Goal: Browse casually: Explore the website without a specific task or goal

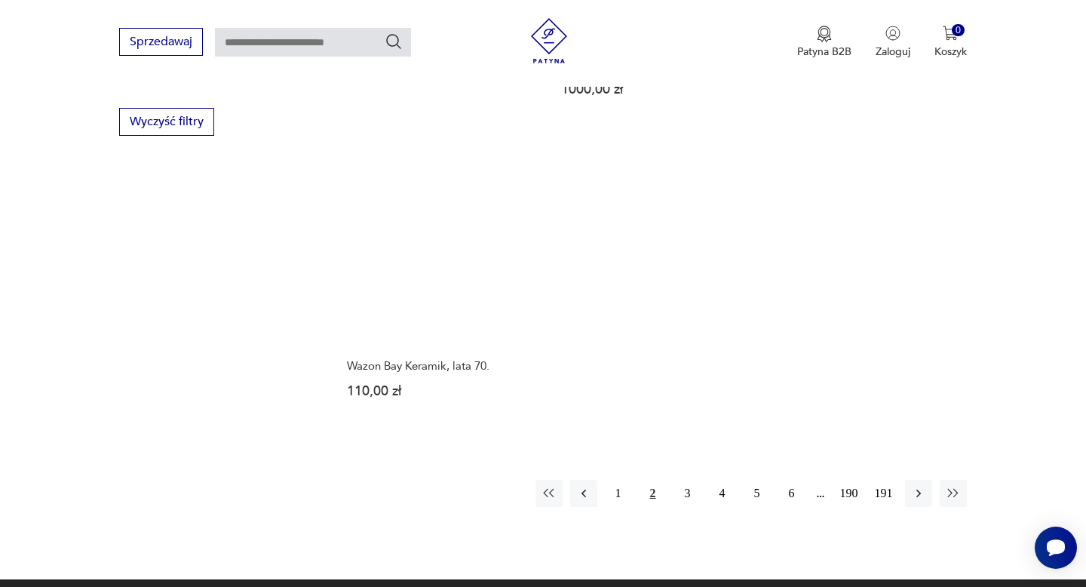
scroll to position [2141, 0]
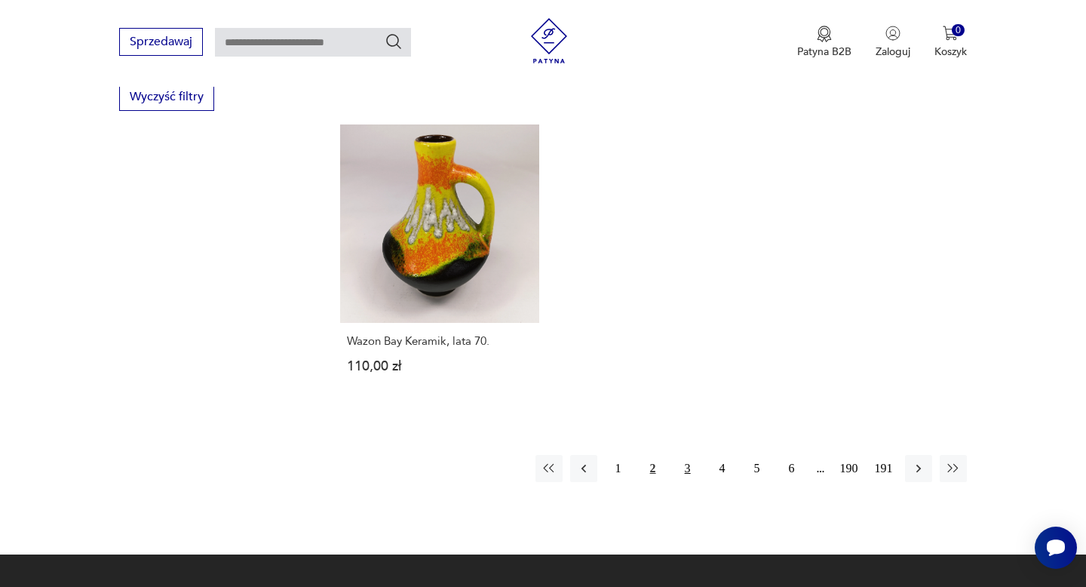
click at [684, 459] on button "3" at bounding box center [687, 468] width 27 height 27
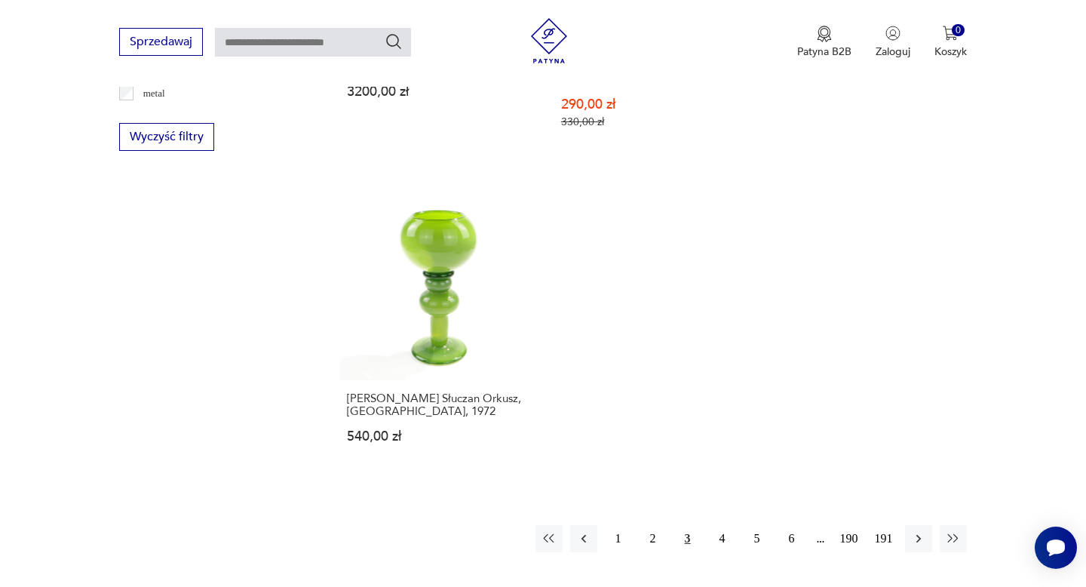
scroll to position [2104, 0]
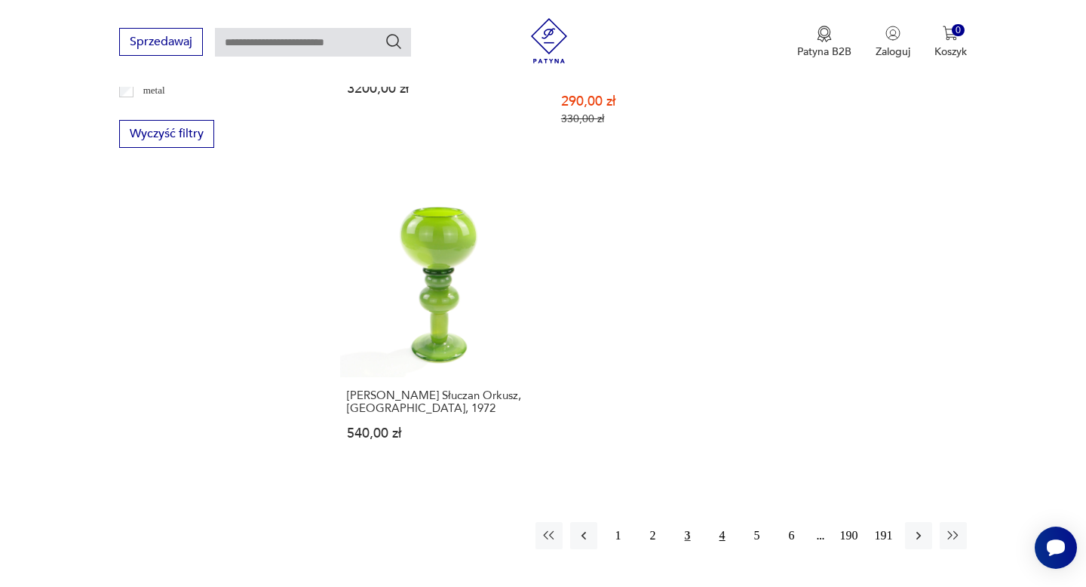
click at [725, 522] on button "4" at bounding box center [722, 535] width 27 height 27
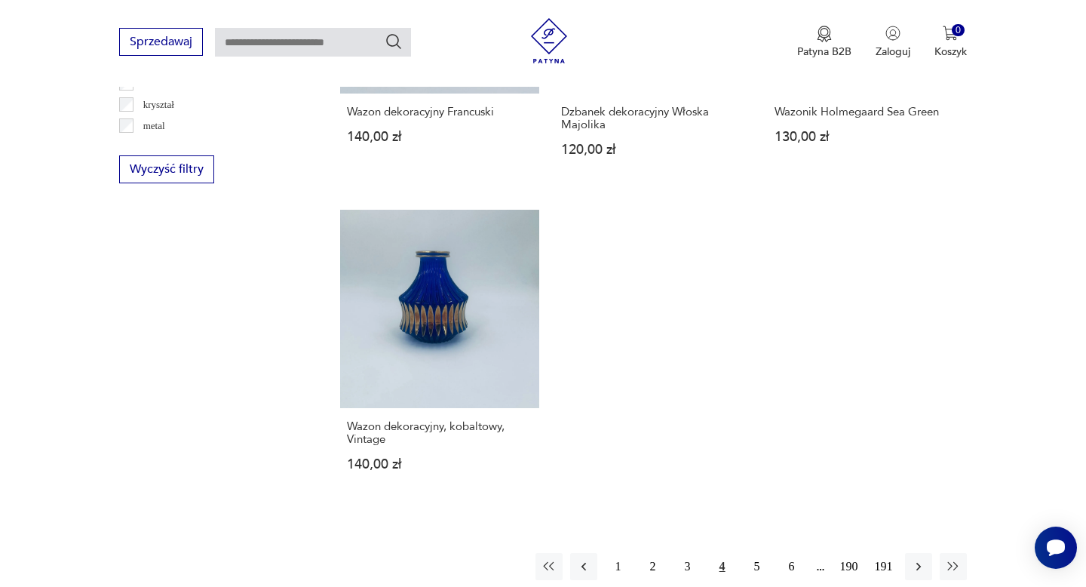
scroll to position [2180, 0]
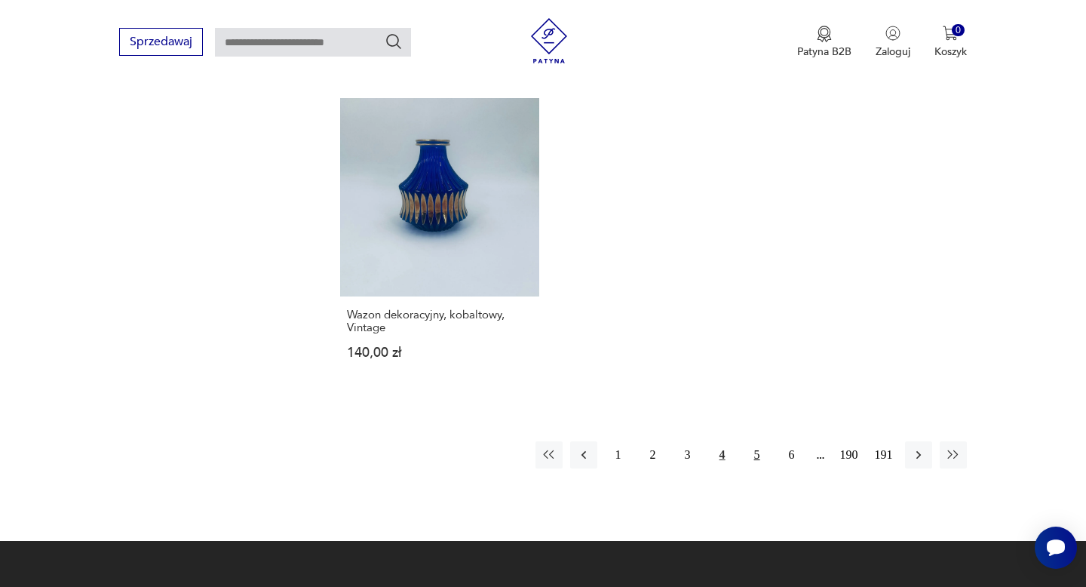
click at [752, 450] on button "5" at bounding box center [757, 454] width 27 height 27
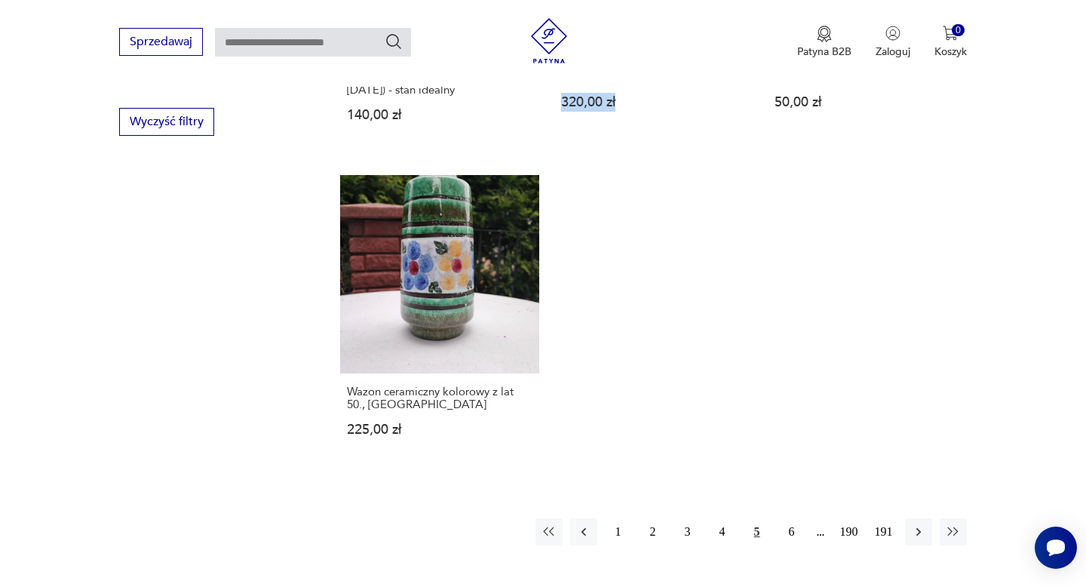
scroll to position [2121, 0]
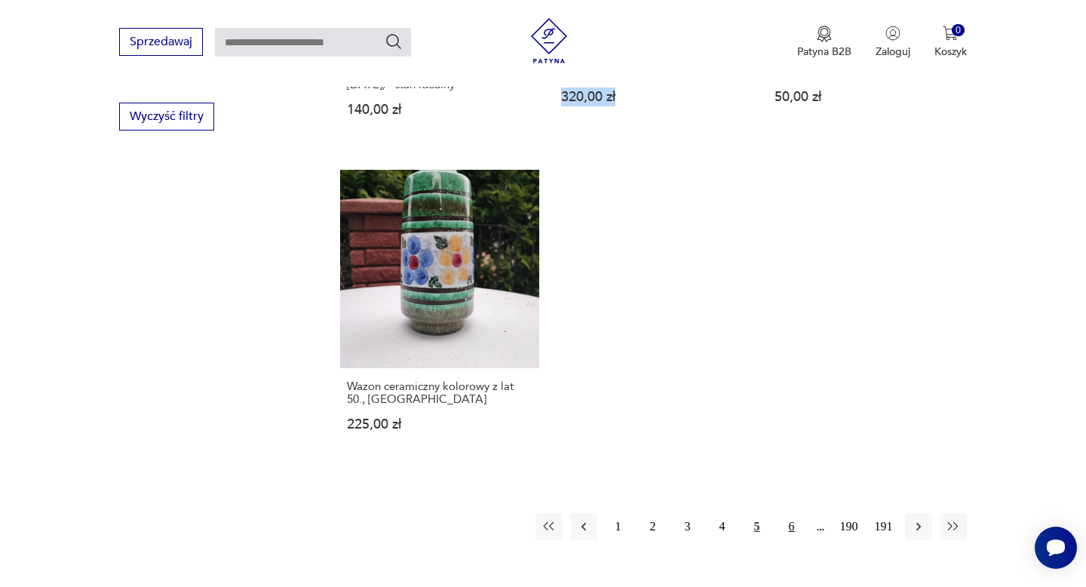
click at [797, 513] on button "6" at bounding box center [791, 526] width 27 height 27
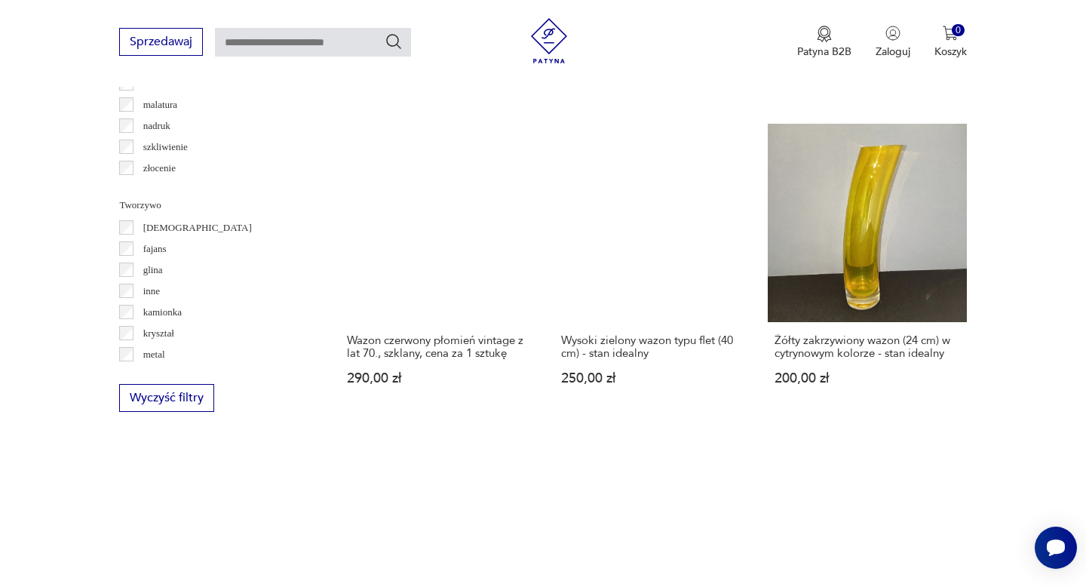
scroll to position [2154, 0]
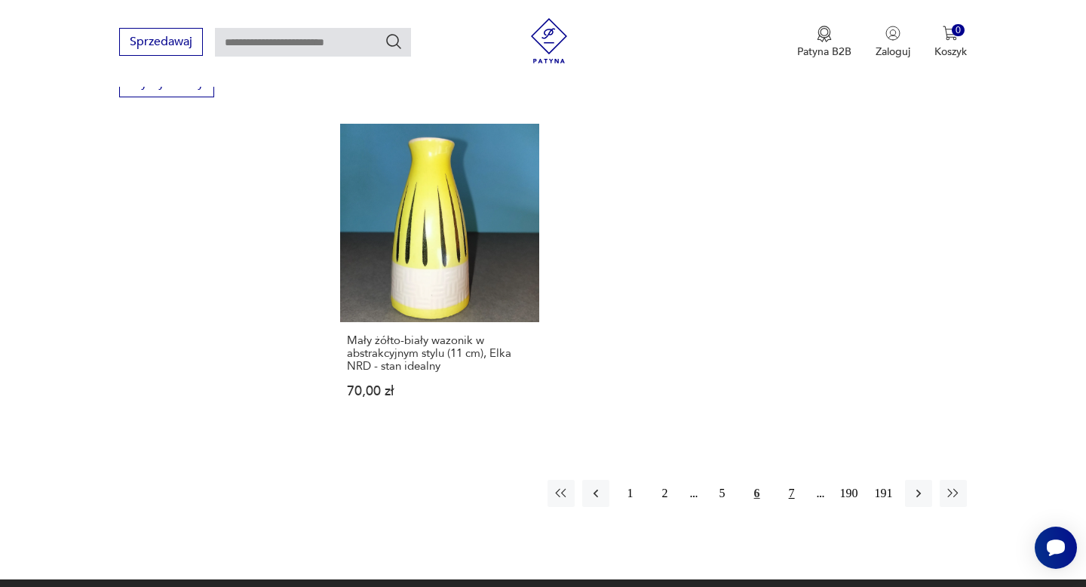
click at [790, 483] on button "7" at bounding box center [791, 493] width 27 height 27
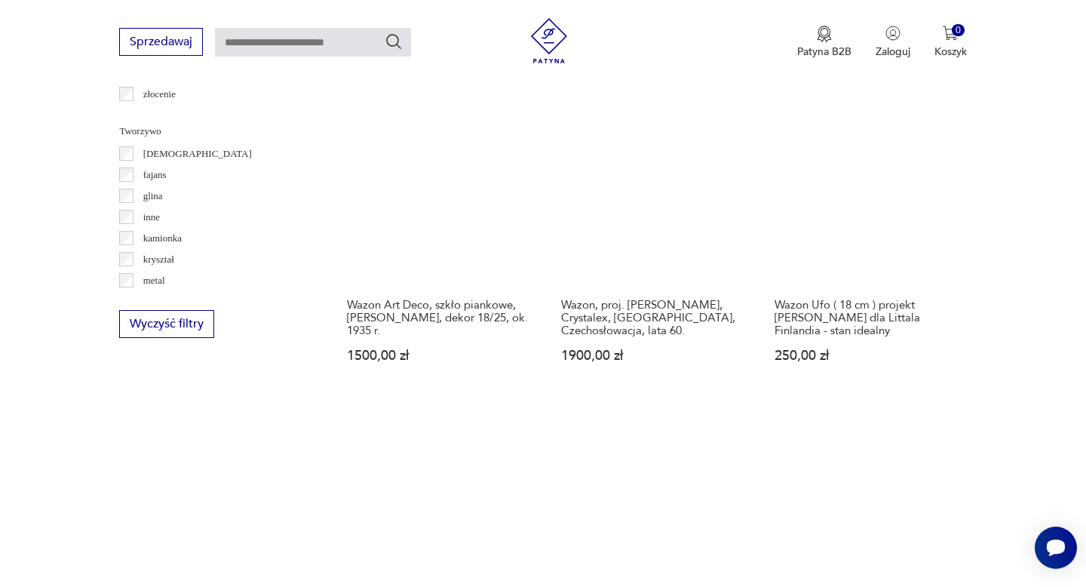
scroll to position [2126, 0]
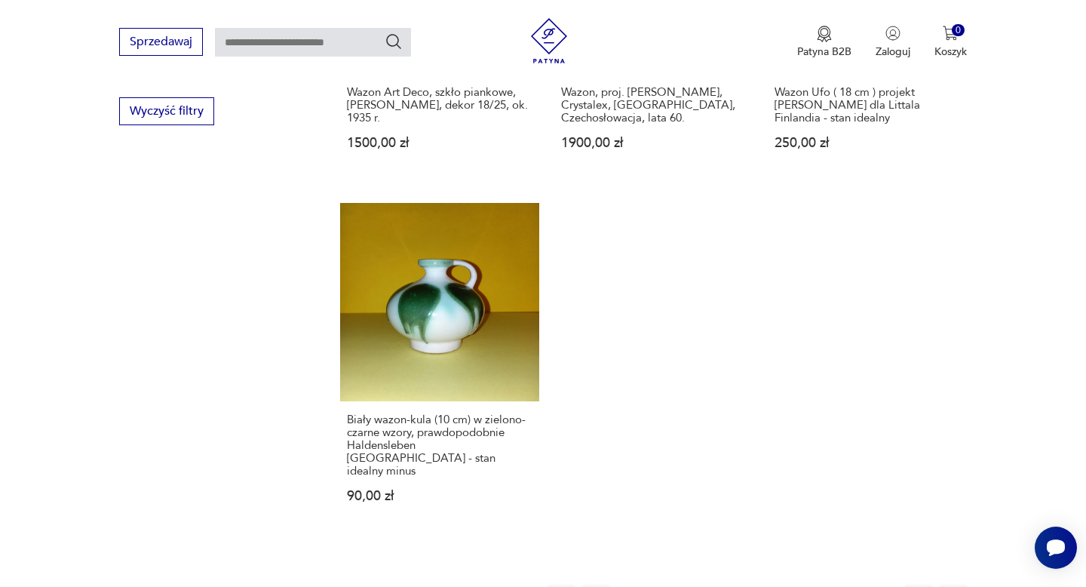
click at [786, 584] on button "8" at bounding box center [791, 597] width 27 height 27
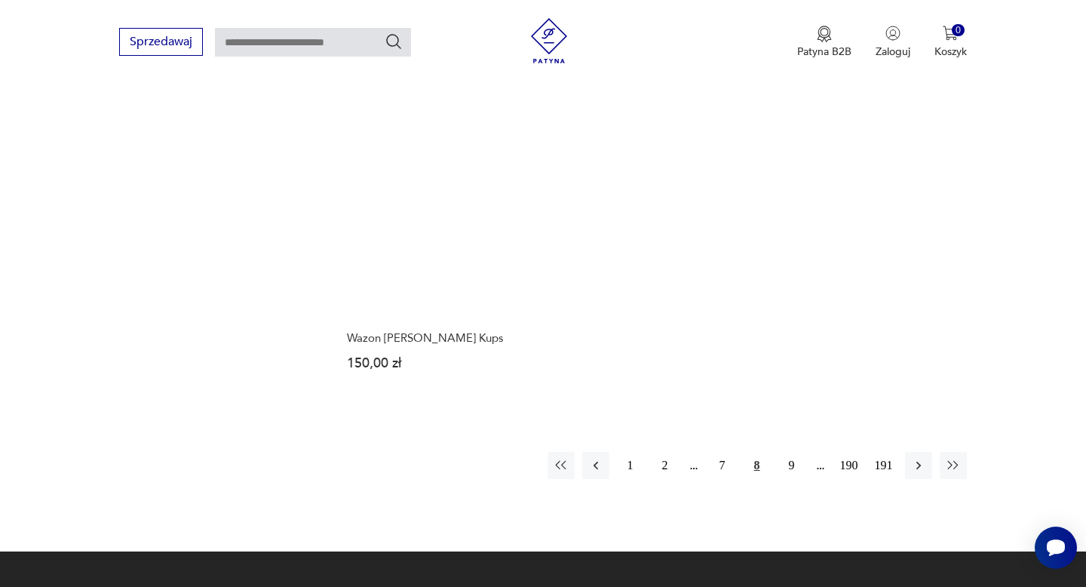
scroll to position [2240, 0]
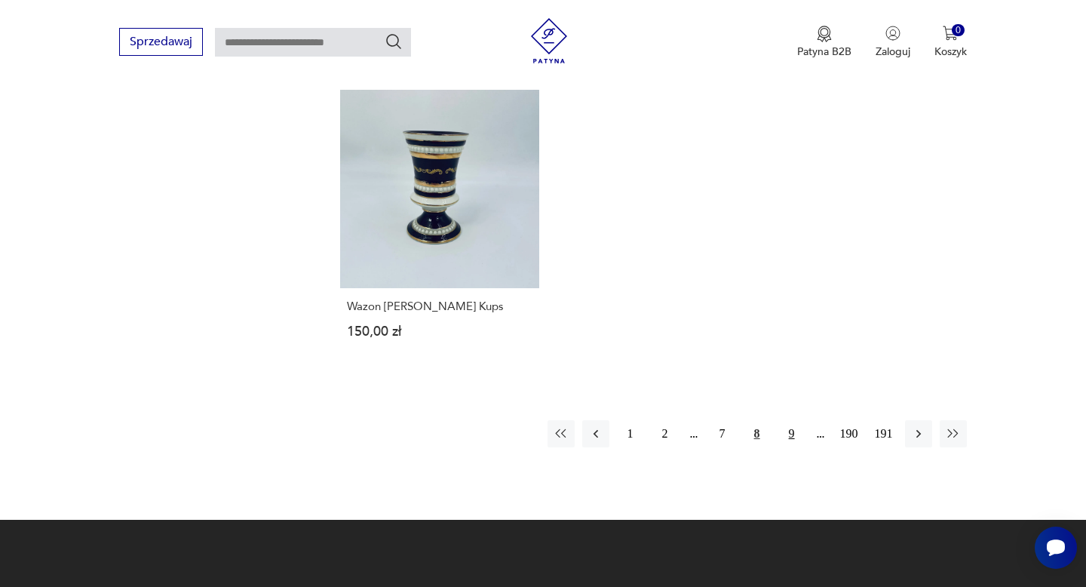
click at [793, 420] on button "9" at bounding box center [791, 433] width 27 height 27
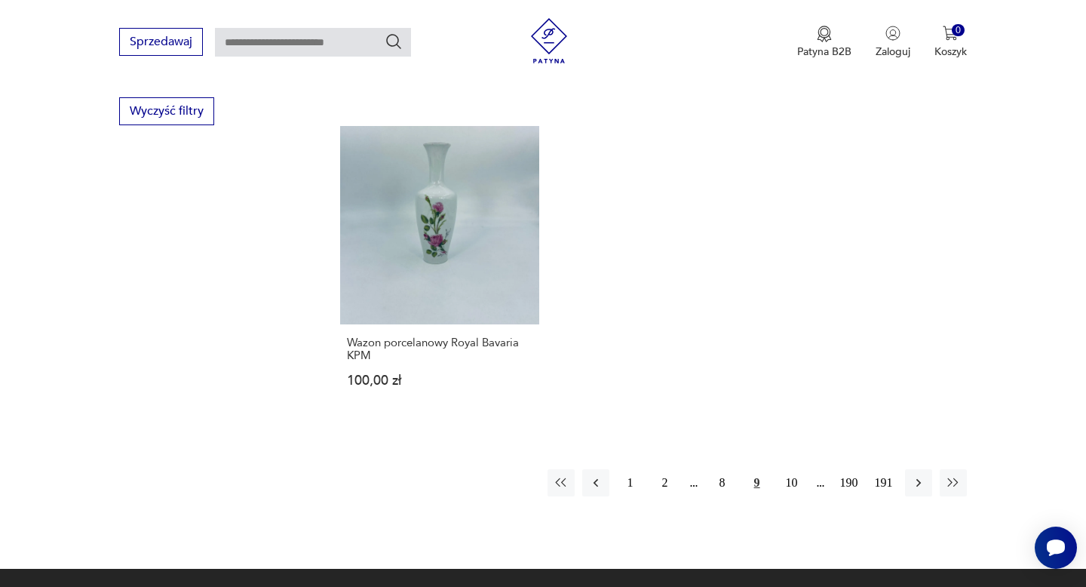
scroll to position [2127, 0]
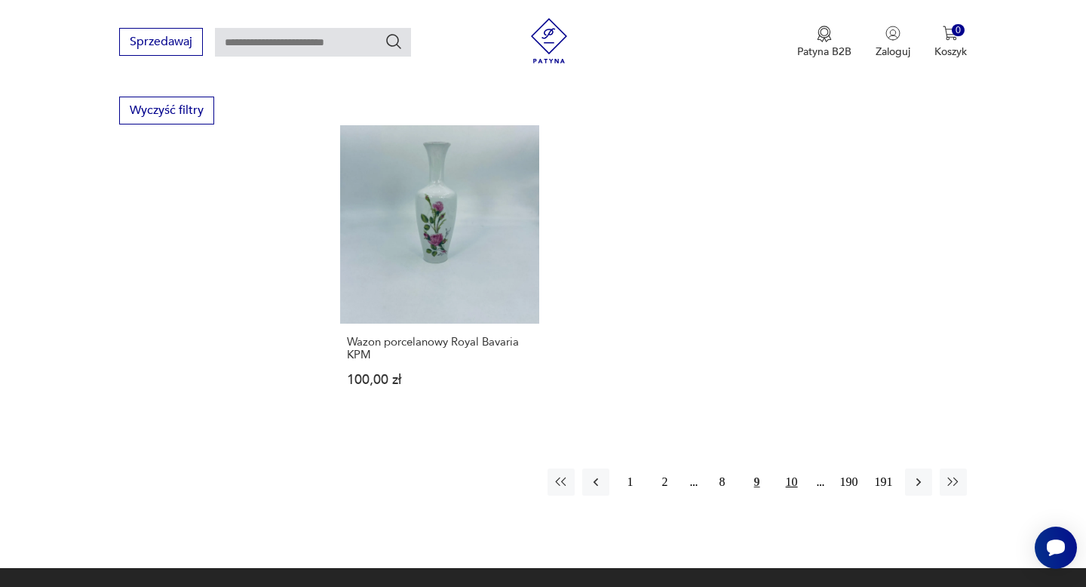
click at [792, 481] on button "10" at bounding box center [791, 481] width 27 height 27
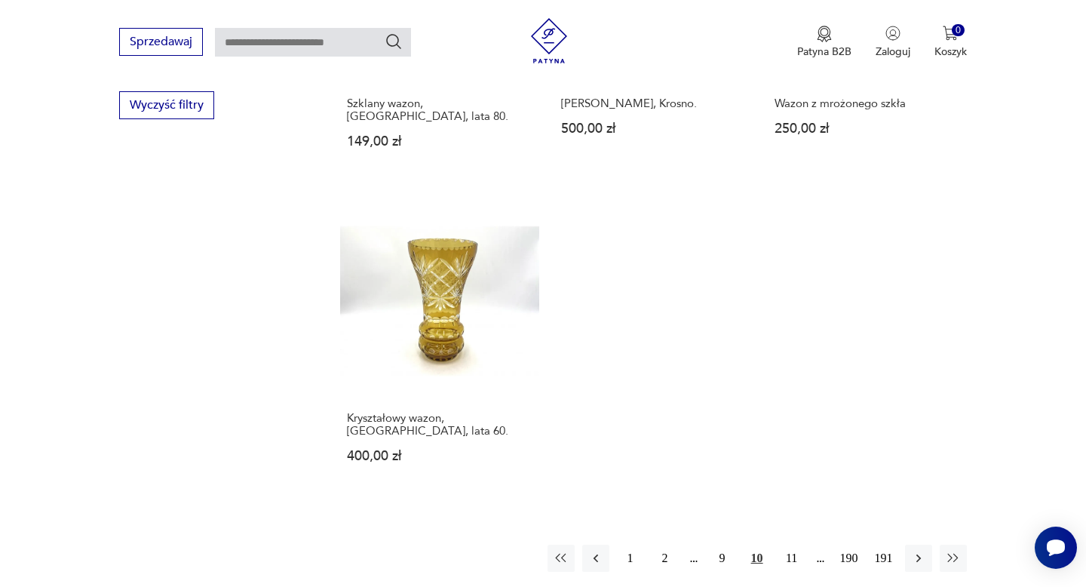
scroll to position [2136, 0]
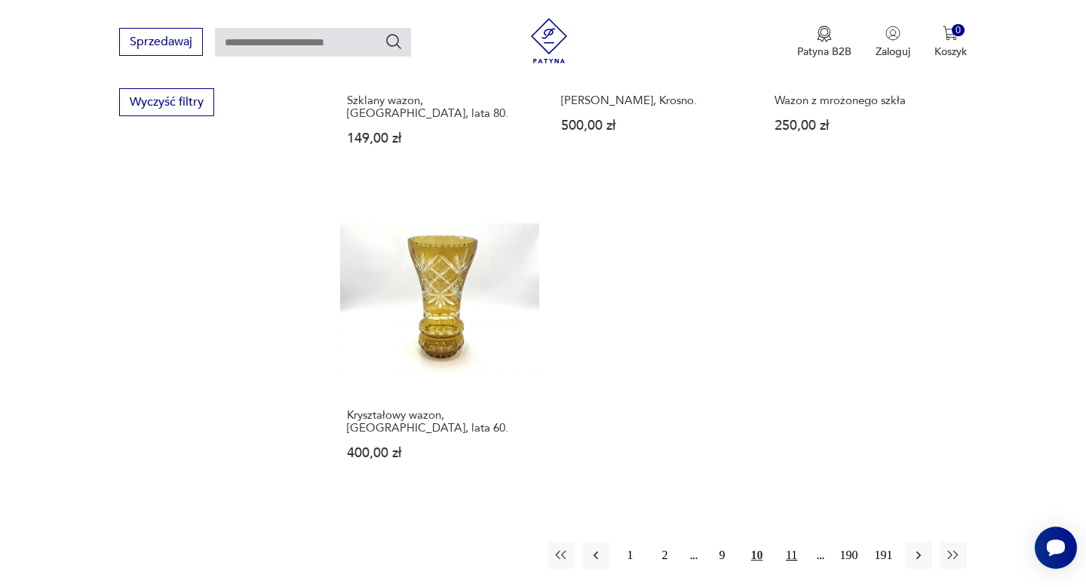
click at [796, 541] on button "11" at bounding box center [791, 554] width 27 height 27
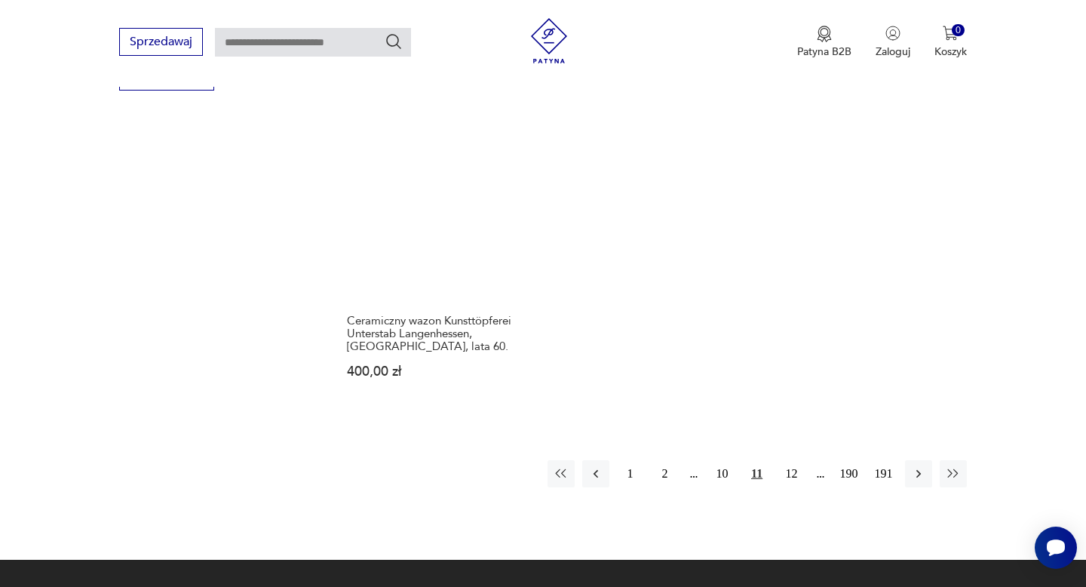
scroll to position [2151, 0]
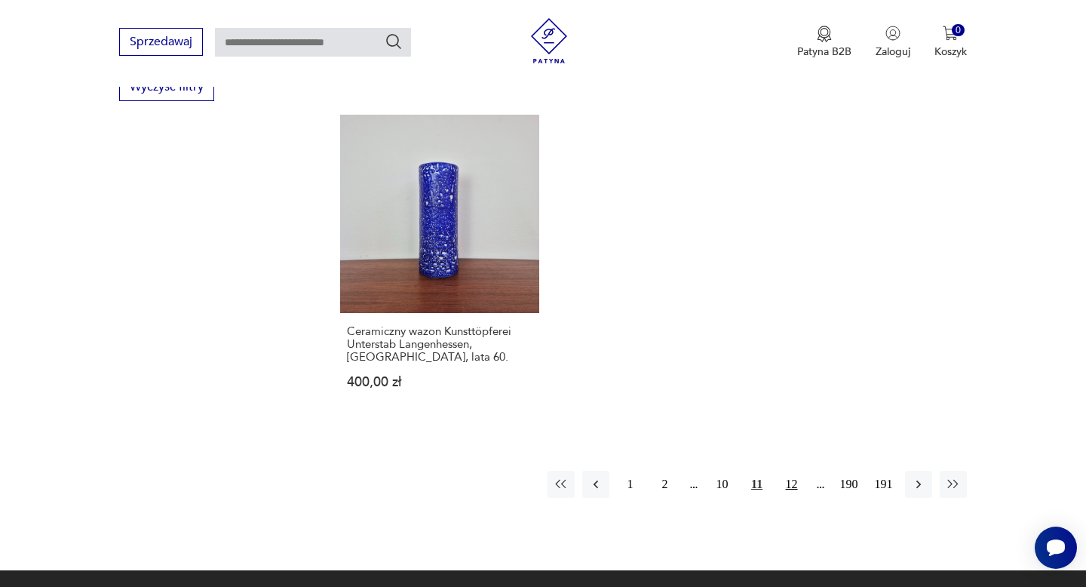
click at [788, 471] on button "12" at bounding box center [791, 484] width 27 height 27
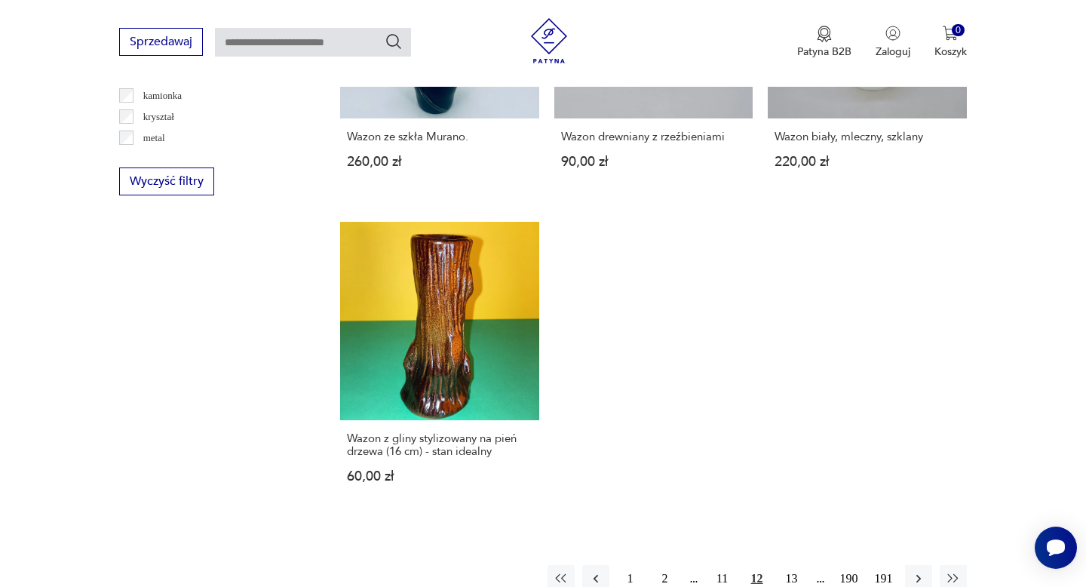
scroll to position [2057, 0]
click at [789, 564] on button "13" at bounding box center [791, 577] width 27 height 27
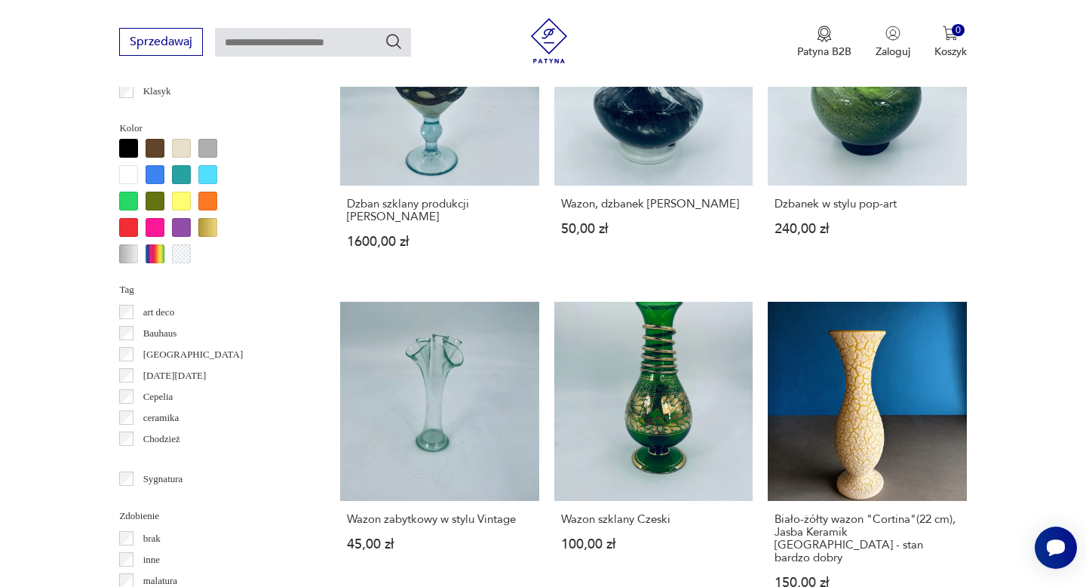
scroll to position [1286, 0]
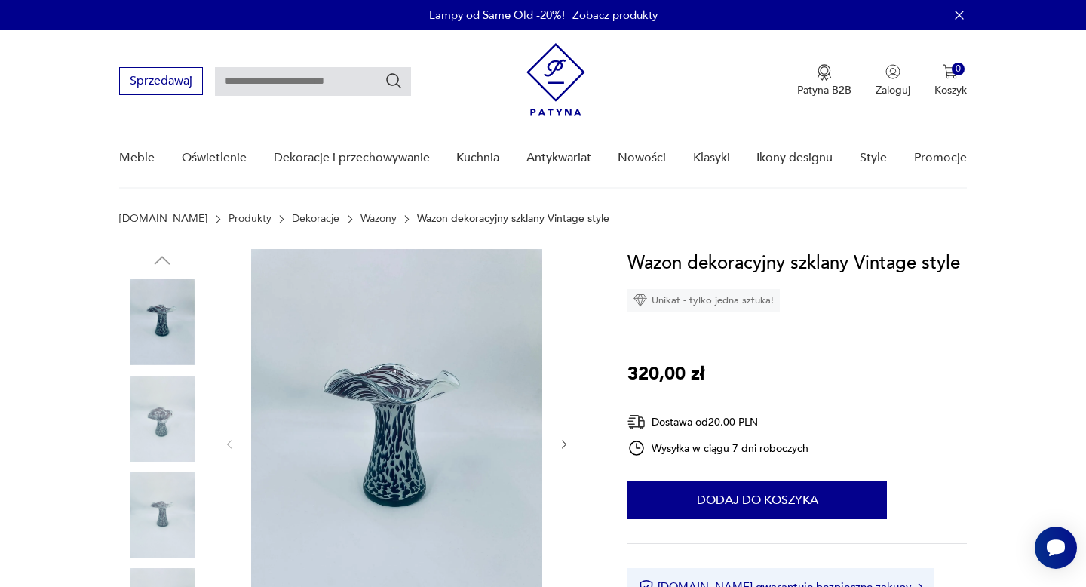
click at [172, 416] on img at bounding box center [162, 419] width 86 height 86
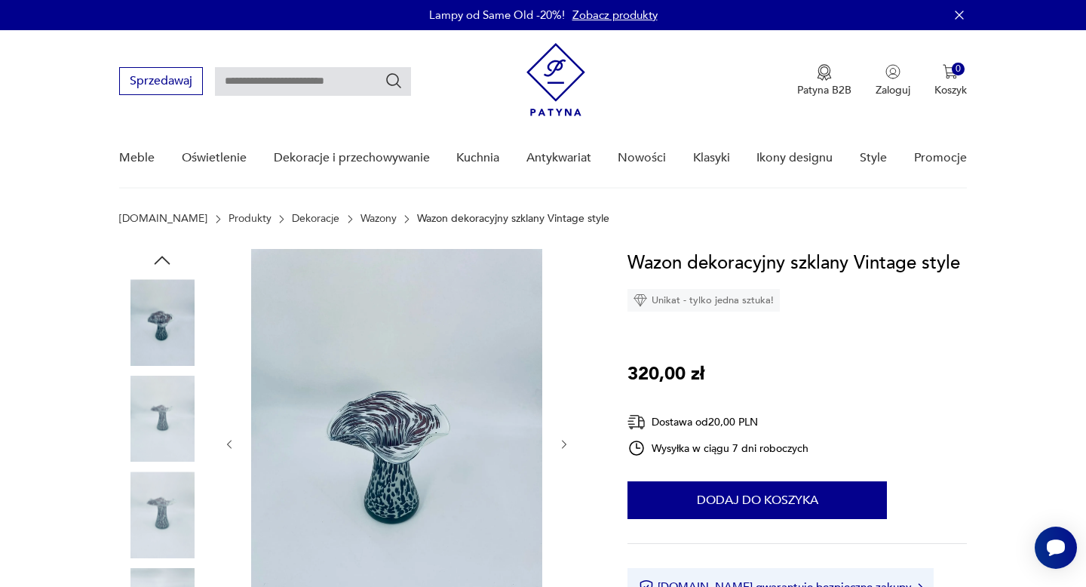
scroll to position [72, 0]
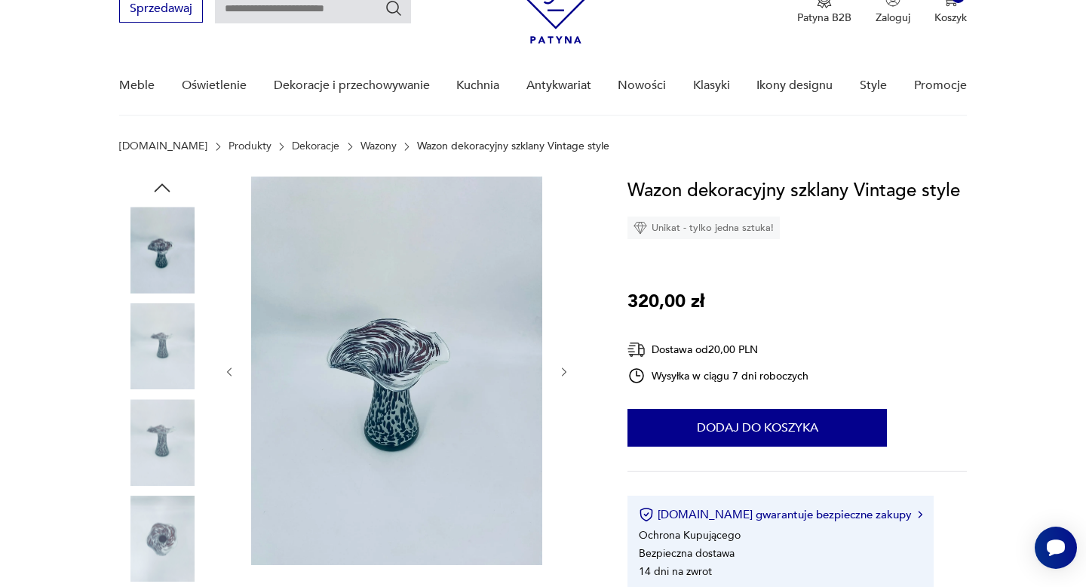
click at [177, 449] on img at bounding box center [162, 442] width 86 height 86
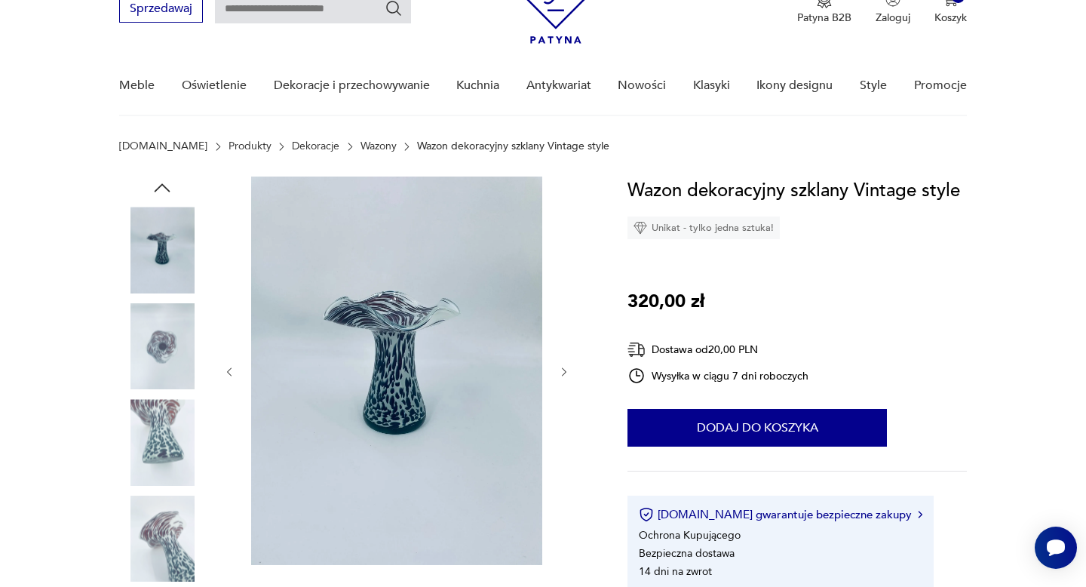
scroll to position [144, 0]
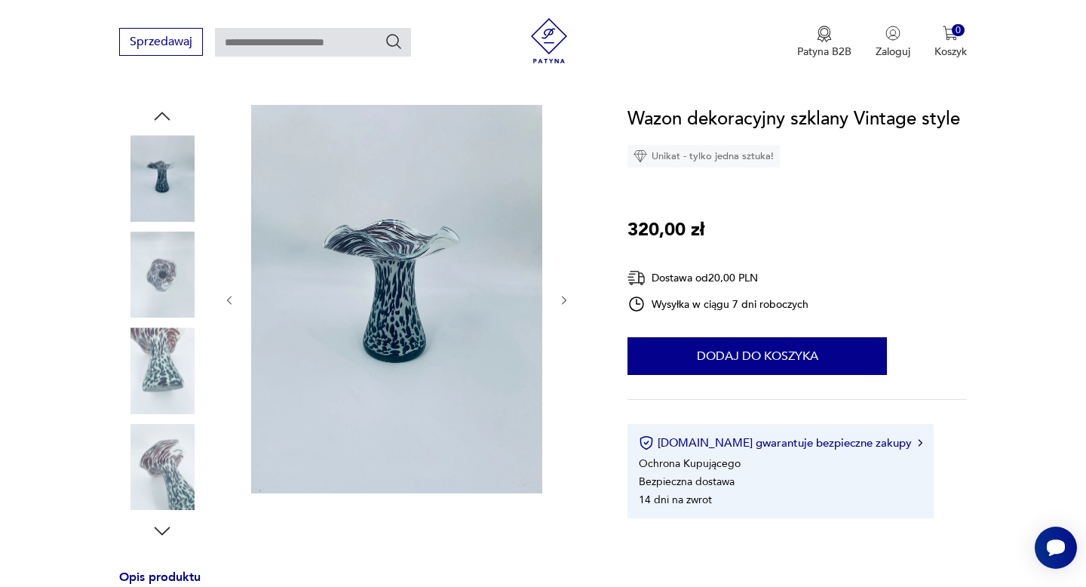
click at [170, 377] on img at bounding box center [162, 370] width 86 height 86
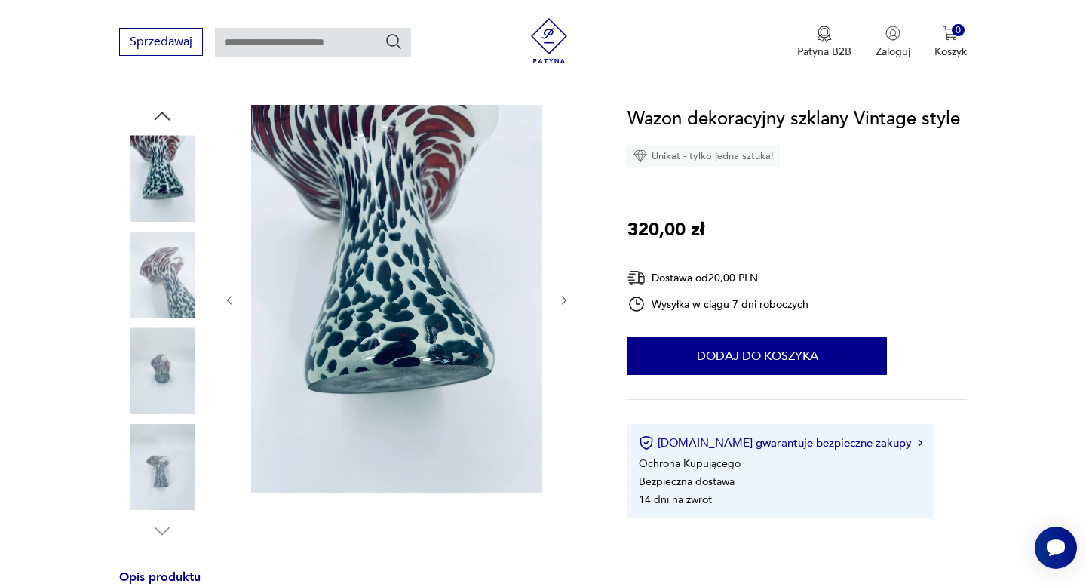
click at [163, 371] on img at bounding box center [162, 370] width 86 height 86
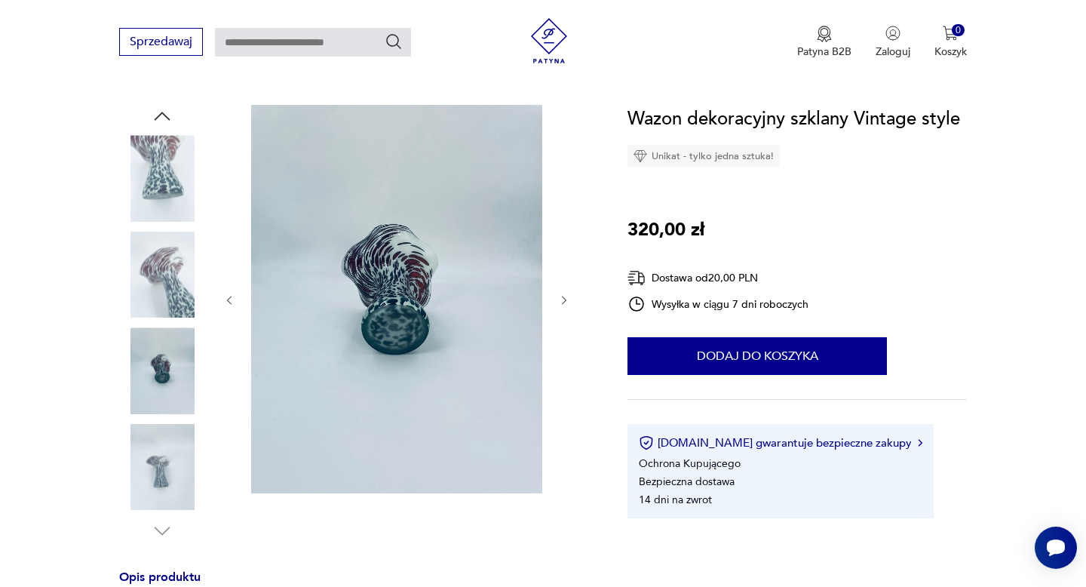
click at [161, 413] on div at bounding box center [162, 371] width 86 height 89
click at [173, 425] on img at bounding box center [162, 467] width 86 height 86
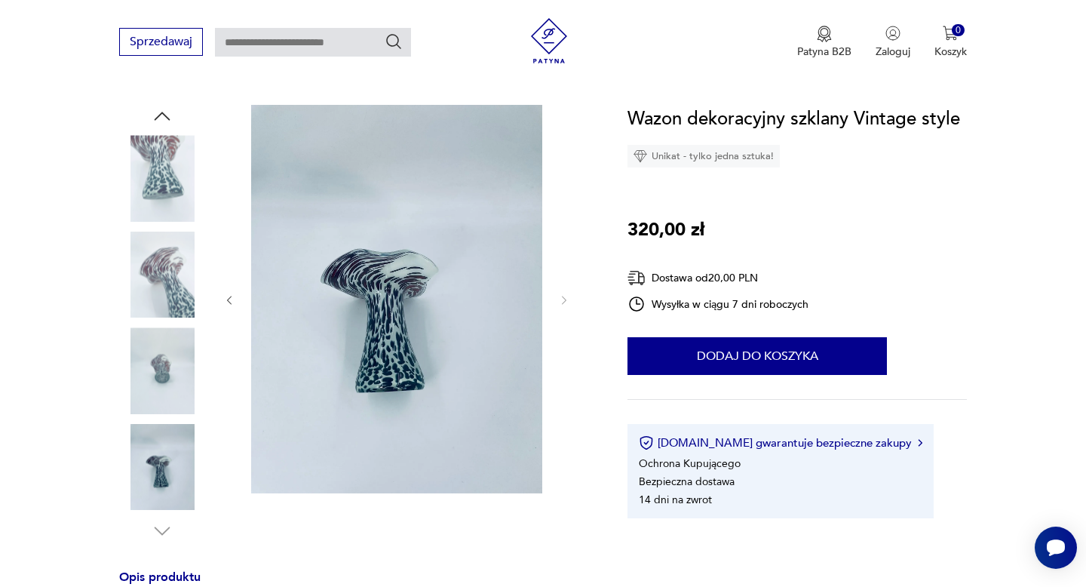
click at [166, 161] on img at bounding box center [162, 178] width 86 height 86
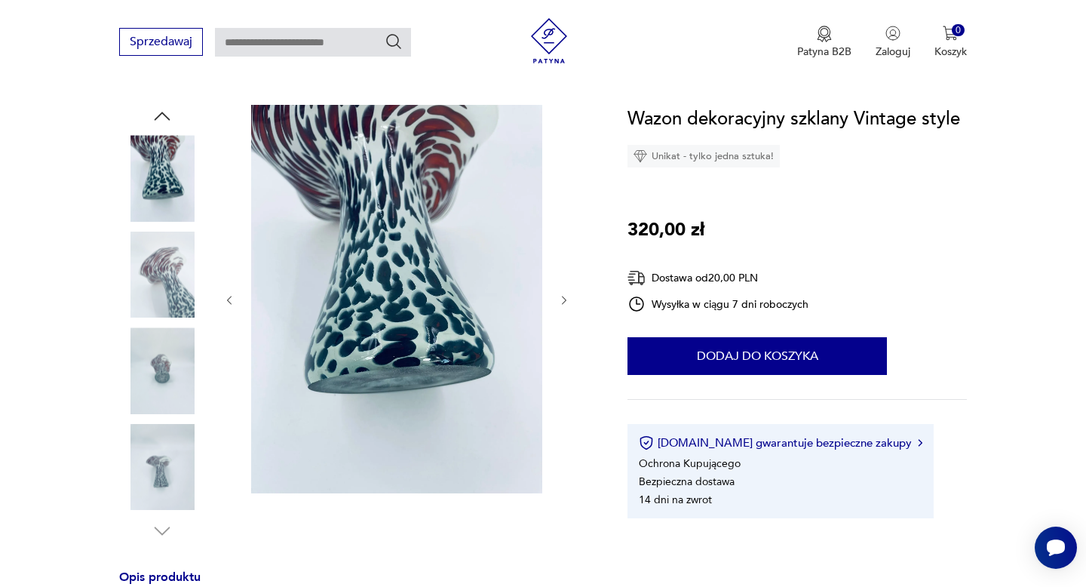
click at [166, 274] on img at bounding box center [162, 275] width 86 height 86
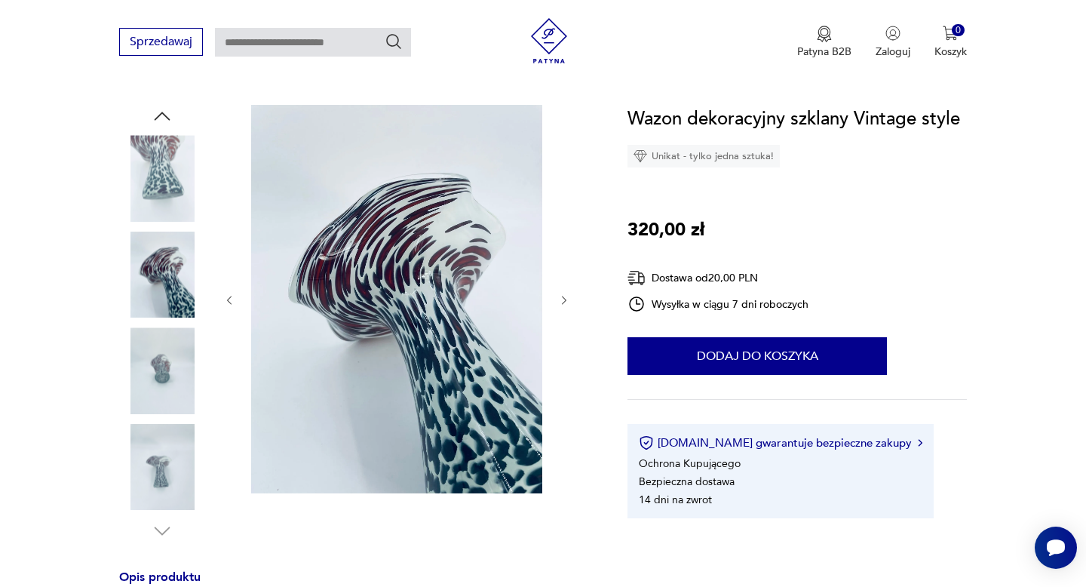
click at [163, 371] on img at bounding box center [162, 370] width 86 height 86
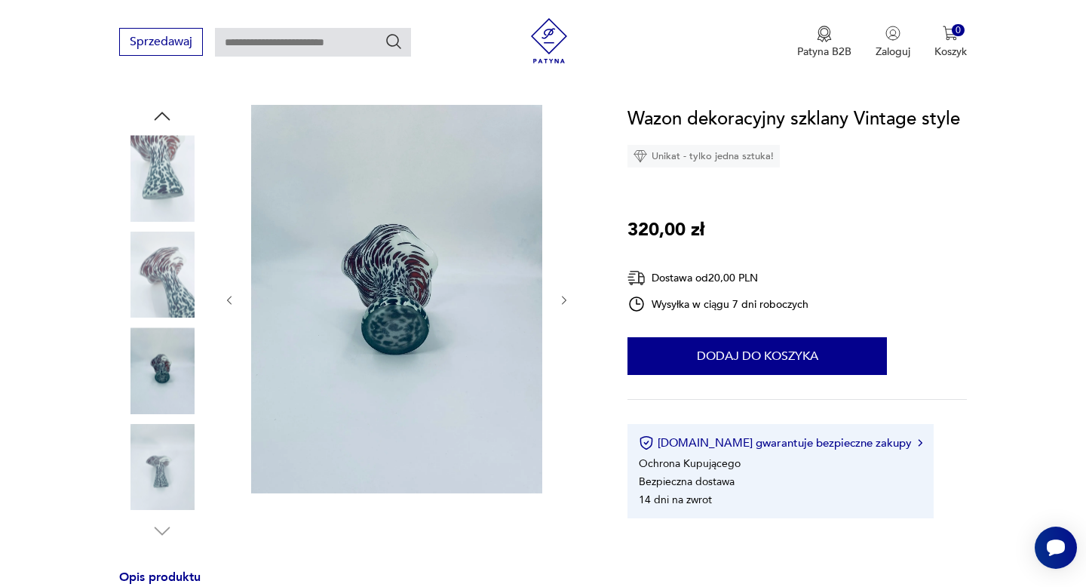
click at [161, 471] on img at bounding box center [162, 467] width 86 height 86
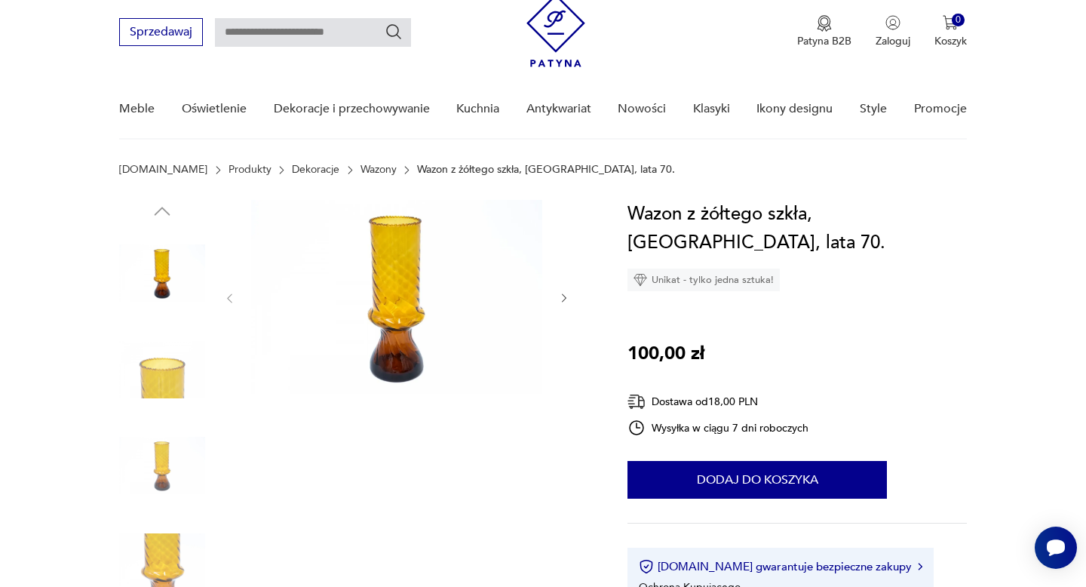
scroll to position [63, 0]
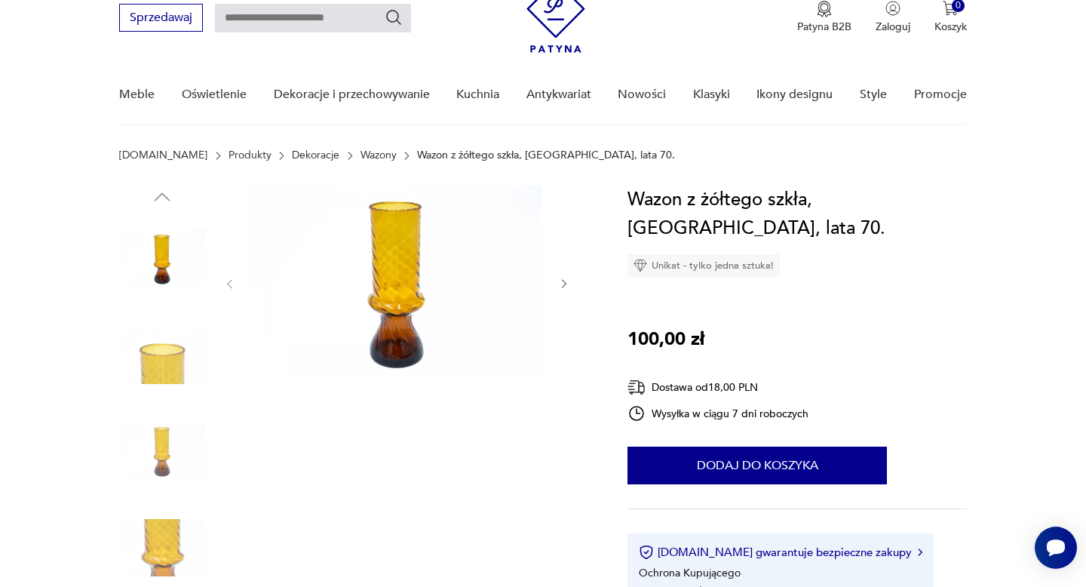
click at [167, 357] on img at bounding box center [162, 355] width 86 height 86
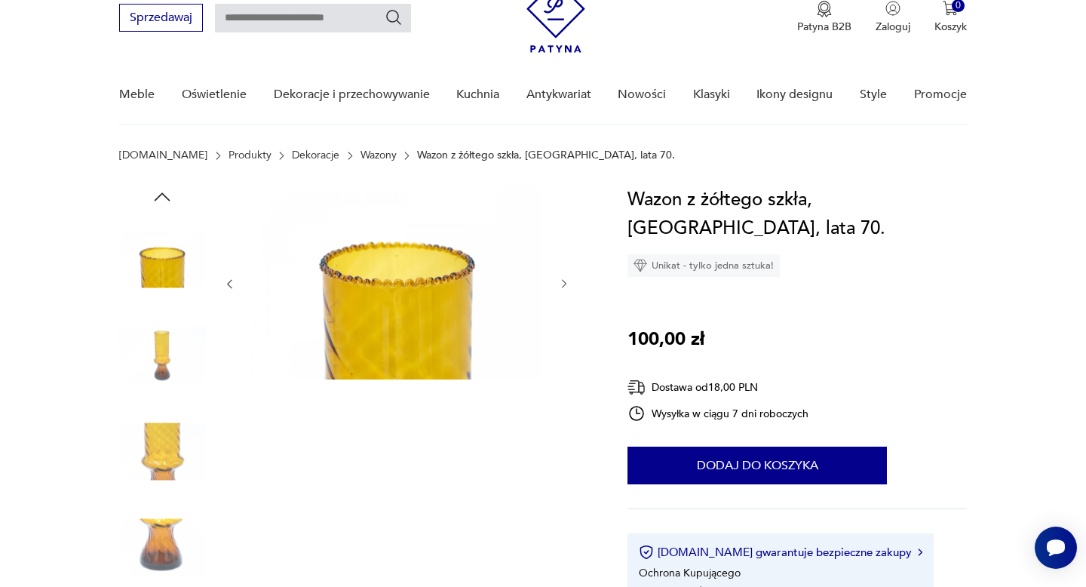
click at [158, 357] on img at bounding box center [162, 355] width 86 height 86
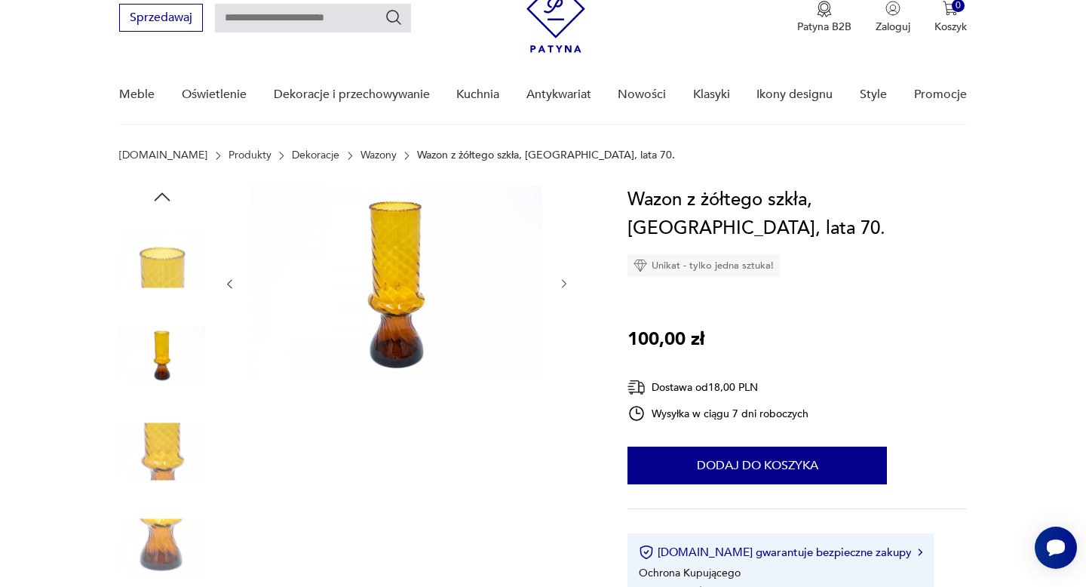
click at [159, 394] on img at bounding box center [162, 355] width 86 height 86
click at [160, 419] on img at bounding box center [162, 451] width 86 height 86
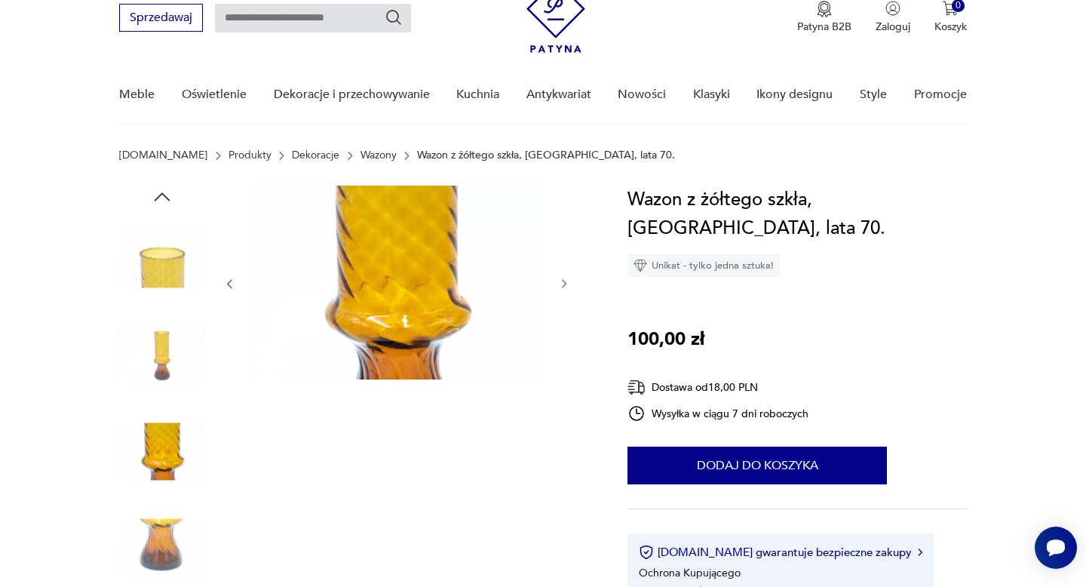
scroll to position [196, 0]
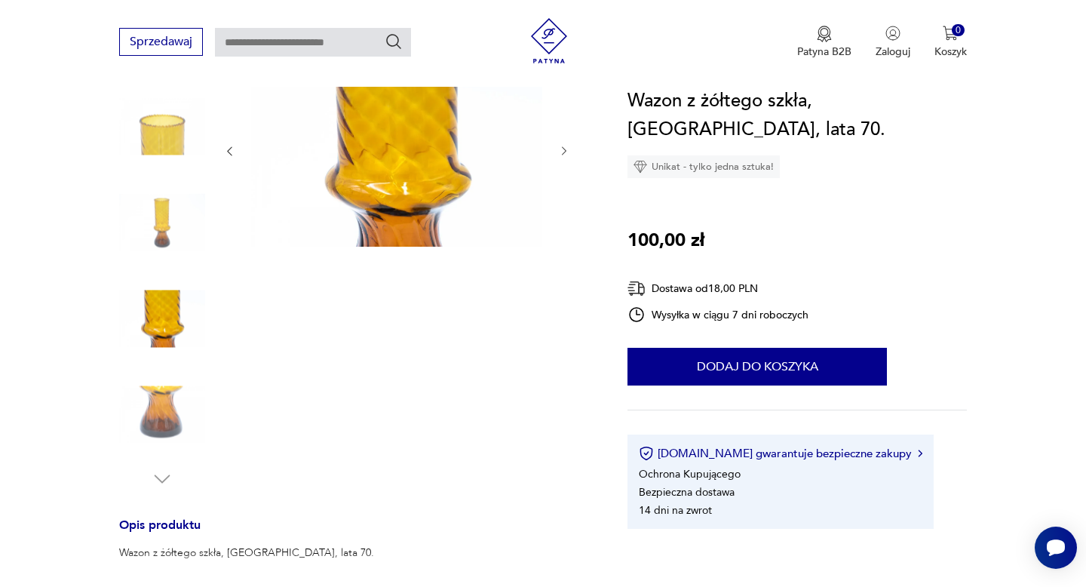
click at [159, 393] on img at bounding box center [162, 415] width 86 height 86
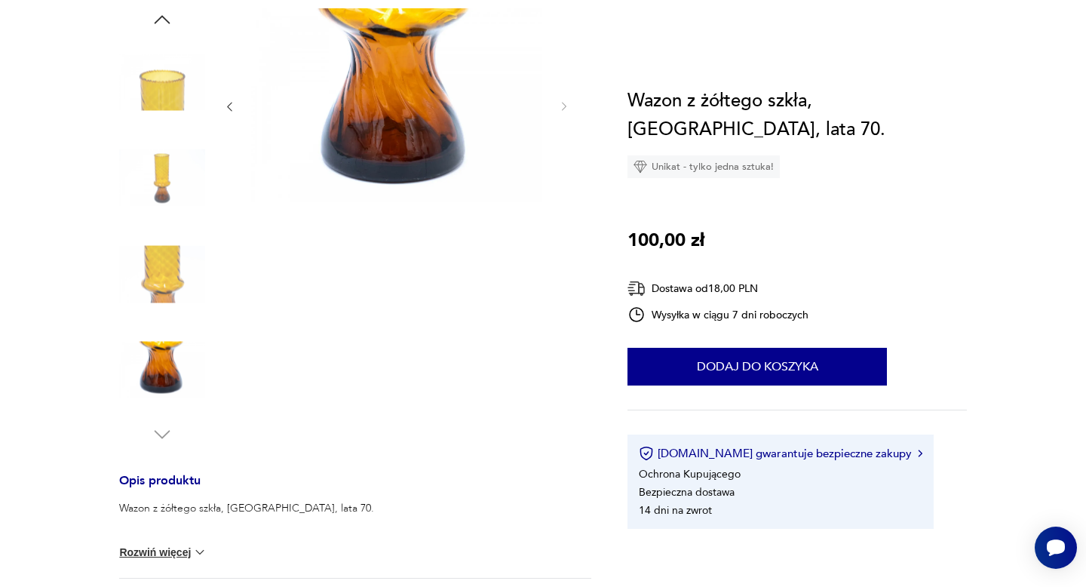
scroll to position [0, 0]
